Goal: Task Accomplishment & Management: Manage account settings

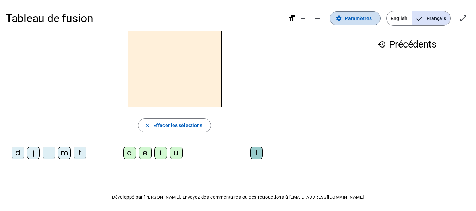
click at [369, 17] on span "Paramètres" at bounding box center [358, 18] width 27 height 8
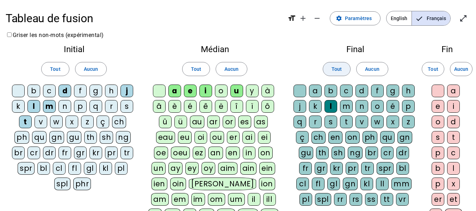
drag, startPoint x: 371, startPoint y: 69, endPoint x: 341, endPoint y: 72, distance: 29.8
click at [369, 69] on span "Aucun" at bounding box center [372, 69] width 14 height 8
drag, startPoint x: 236, startPoint y: 72, endPoint x: 231, endPoint y: 72, distance: 5.6
click at [235, 72] on span "Aucun" at bounding box center [231, 69] width 14 height 8
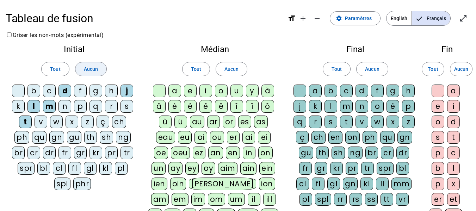
click at [94, 72] on span "Aucun" at bounding box center [91, 69] width 14 height 8
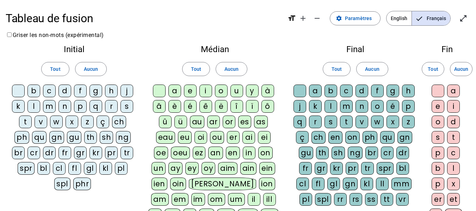
click at [50, 105] on div "m" at bounding box center [49, 106] width 13 height 13
click at [175, 91] on div "a" at bounding box center [174, 91] width 13 height 13
click at [26, 121] on div "t" at bounding box center [25, 122] width 13 height 13
click at [33, 108] on div "l" at bounding box center [33, 106] width 13 height 13
click at [188, 91] on div "e" at bounding box center [190, 91] width 13 height 13
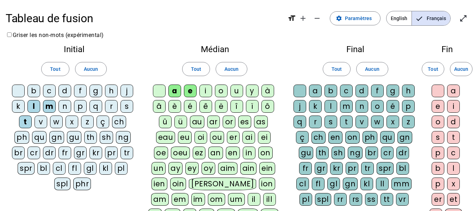
click at [236, 92] on div "u" at bounding box center [236, 91] width 13 height 13
drag, startPoint x: 65, startPoint y: 88, endPoint x: 70, endPoint y: 89, distance: 4.6
click at [68, 88] on div "d" at bounding box center [64, 91] width 13 height 13
click at [126, 91] on div "j" at bounding box center [126, 91] width 13 height 13
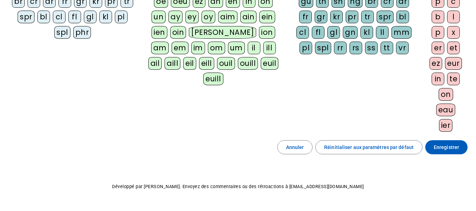
scroll to position [169, 0]
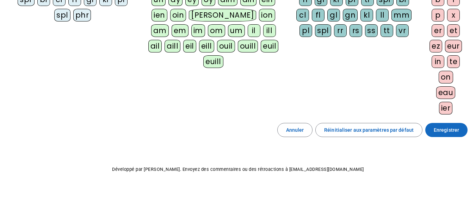
click at [453, 128] on span "Enregistrer" at bounding box center [446, 130] width 25 height 8
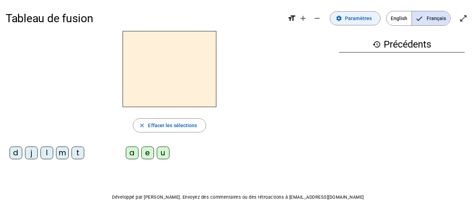
click at [363, 19] on span "Paramètres" at bounding box center [358, 18] width 27 height 8
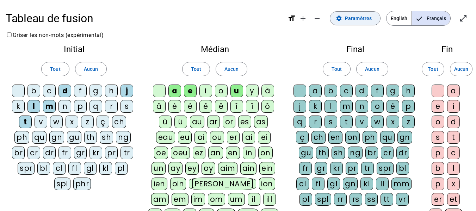
click at [369, 22] on span "Paramètres" at bounding box center [358, 18] width 27 height 8
drag, startPoint x: 100, startPoint y: 67, endPoint x: 105, endPoint y: 65, distance: 5.1
click at [102, 66] on span at bounding box center [90, 69] width 31 height 17
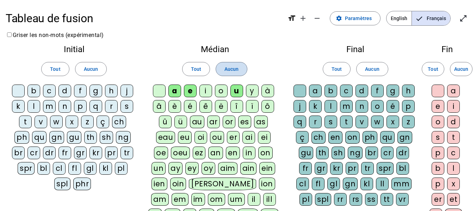
click at [242, 69] on span at bounding box center [231, 69] width 31 height 17
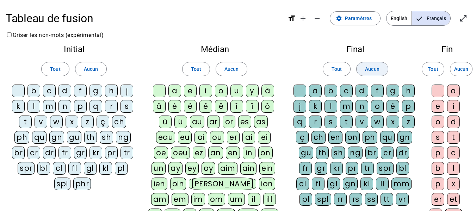
click at [375, 70] on span "Aucun" at bounding box center [372, 69] width 14 height 8
drag, startPoint x: 25, startPoint y: 123, endPoint x: 59, endPoint y: 116, distance: 34.8
click at [25, 123] on div "t" at bounding box center [25, 122] width 13 height 13
click at [174, 92] on div "a" at bounding box center [174, 91] width 13 height 13
click at [345, 90] on div "c" at bounding box center [346, 91] width 13 height 13
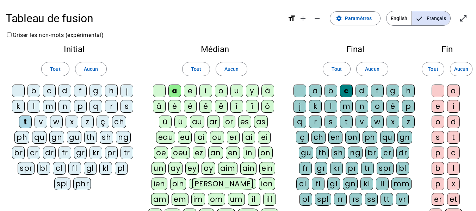
click at [193, 92] on div "e" at bounding box center [190, 91] width 13 height 13
click at [130, 91] on div "j" at bounding box center [126, 91] width 13 height 13
click at [67, 90] on div "d" at bounding box center [64, 91] width 13 height 13
click at [50, 107] on div "m" at bounding box center [49, 106] width 13 height 13
click at [34, 106] on div "l" at bounding box center [33, 106] width 13 height 13
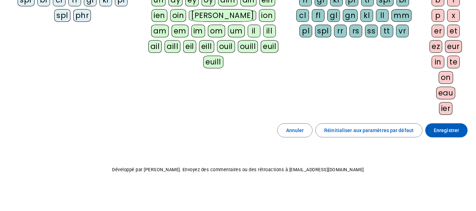
scroll to position [169, 0]
click at [450, 136] on span at bounding box center [446, 130] width 42 height 17
